Goal: Task Accomplishment & Management: Manage account settings

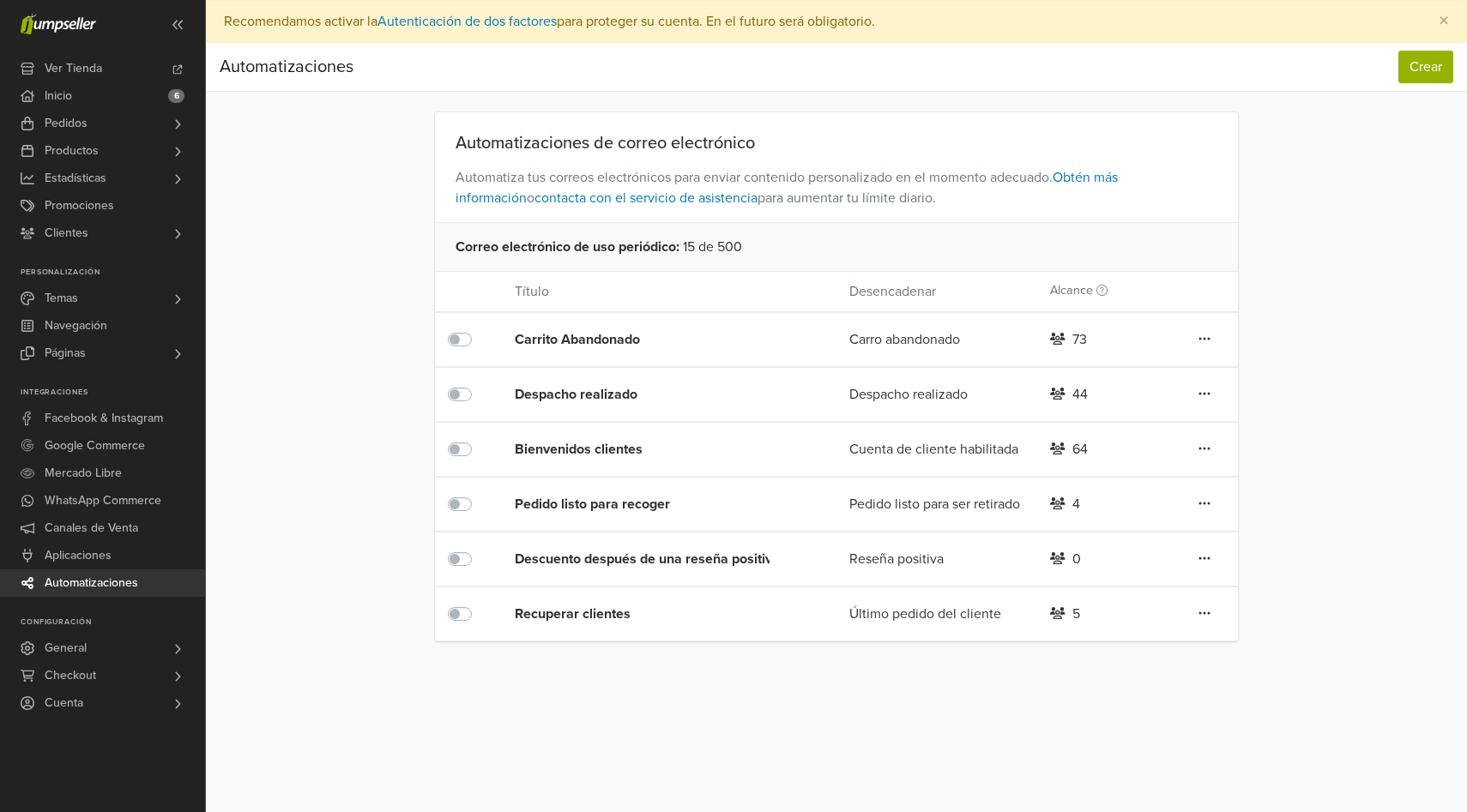
click at [1202, 337] on icon at bounding box center [1204, 338] width 12 height 14
click at [1124, 381] on link "Editar" at bounding box center [1142, 374] width 135 height 28
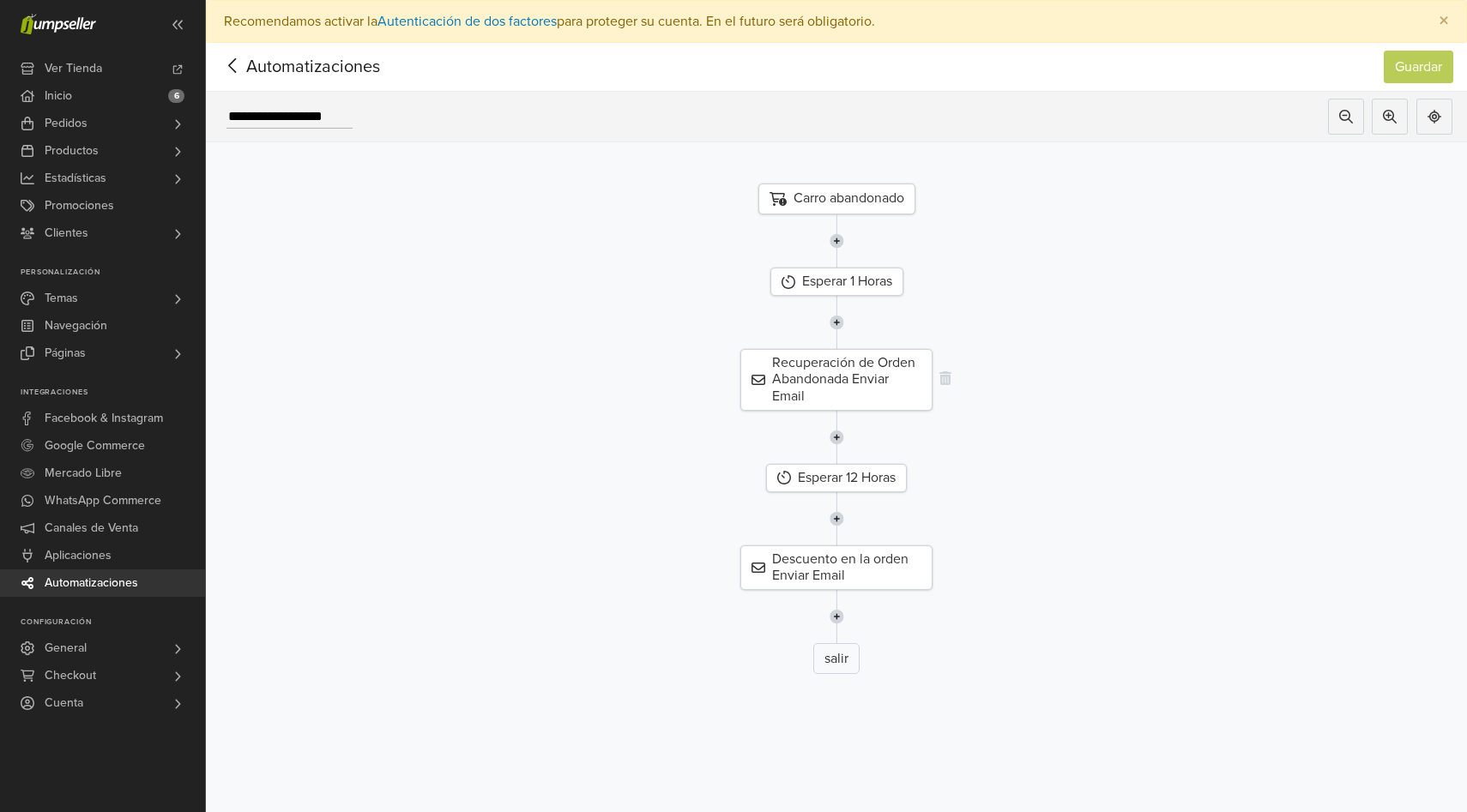
click at [856, 379] on div "Recuperación de Orden Abandonada Enviar Email" at bounding box center [836, 379] width 192 height 62
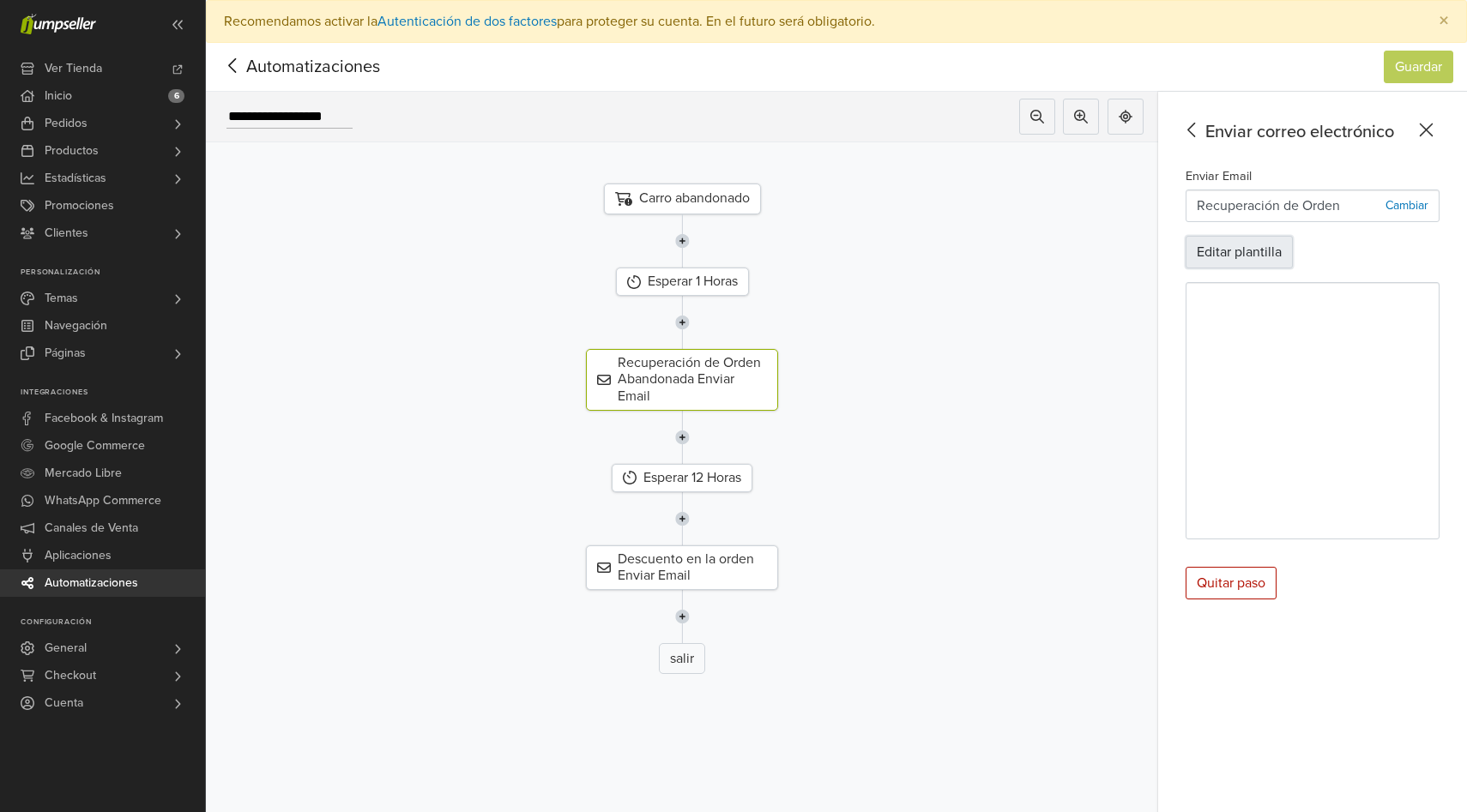
click at [1240, 256] on button "Editar plantilla" at bounding box center [1239, 251] width 107 height 32
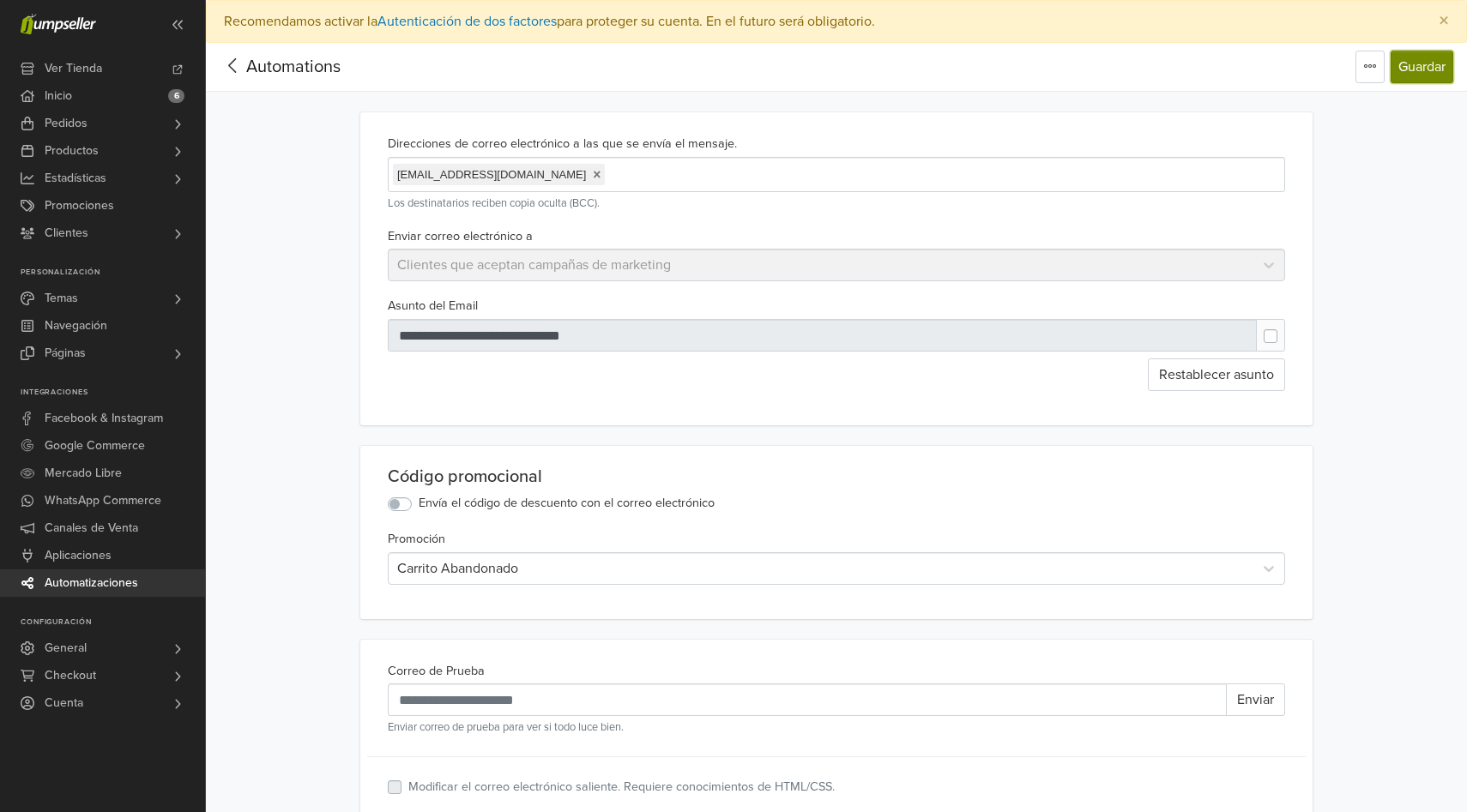
click at [1420, 64] on button "Guardar" at bounding box center [1422, 66] width 63 height 32
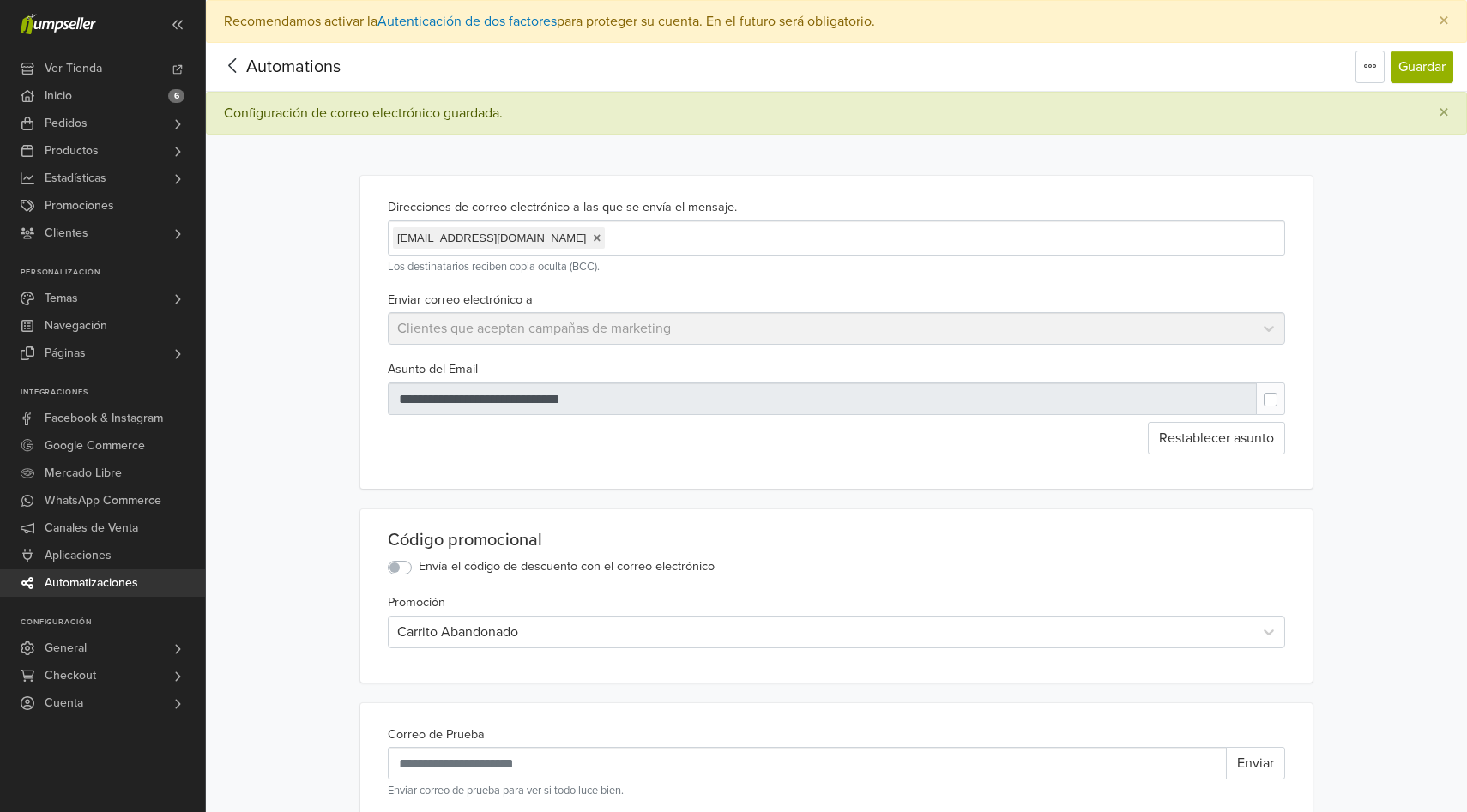
click at [80, 582] on span "Automatizaciones" at bounding box center [91, 583] width 94 height 28
